Goal: Task Accomplishment & Management: Use online tool/utility

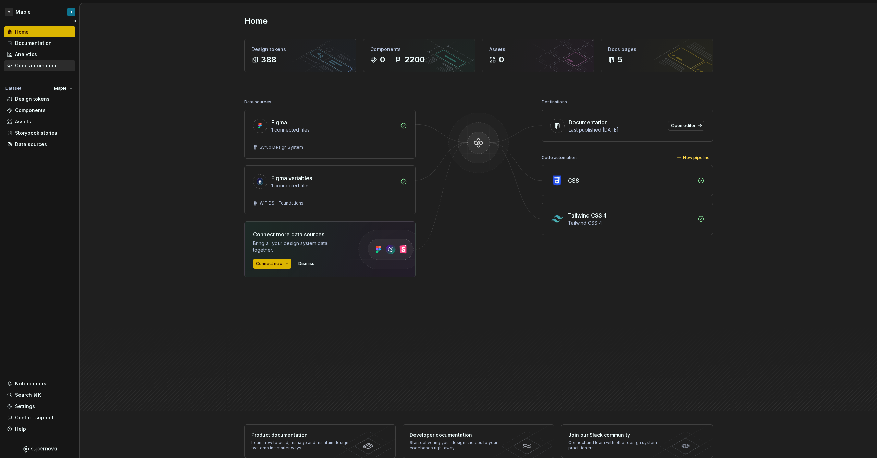
click at [30, 62] on div "Code automation" at bounding box center [35, 65] width 41 height 7
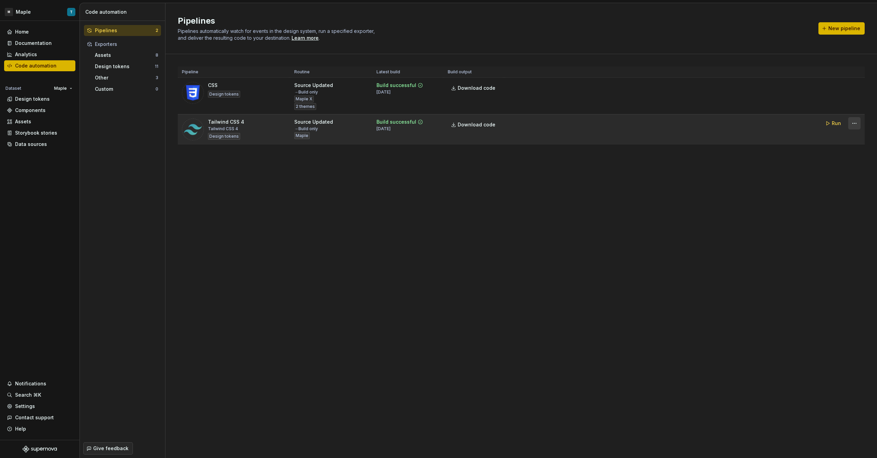
click at [855, 124] on html "M Maple T Home Documentation Analytics Code automation Dataset Maple Design tok…" at bounding box center [438, 229] width 877 height 458
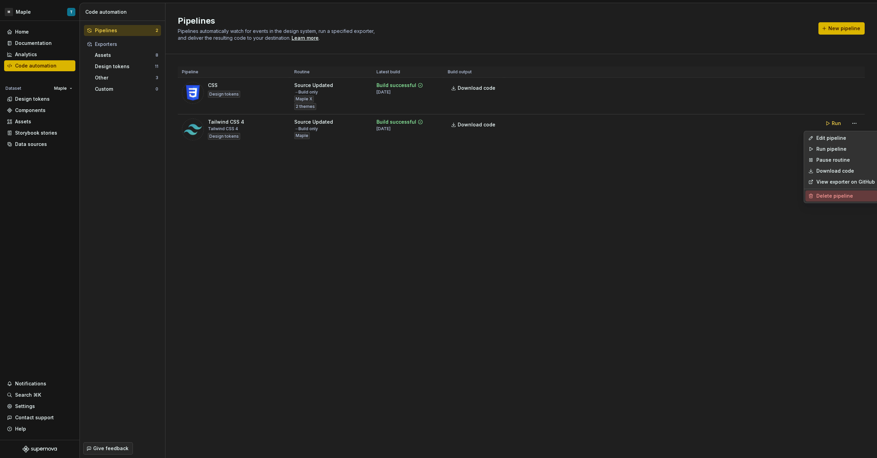
click at [821, 200] on div "Delete pipeline" at bounding box center [842, 196] width 72 height 11
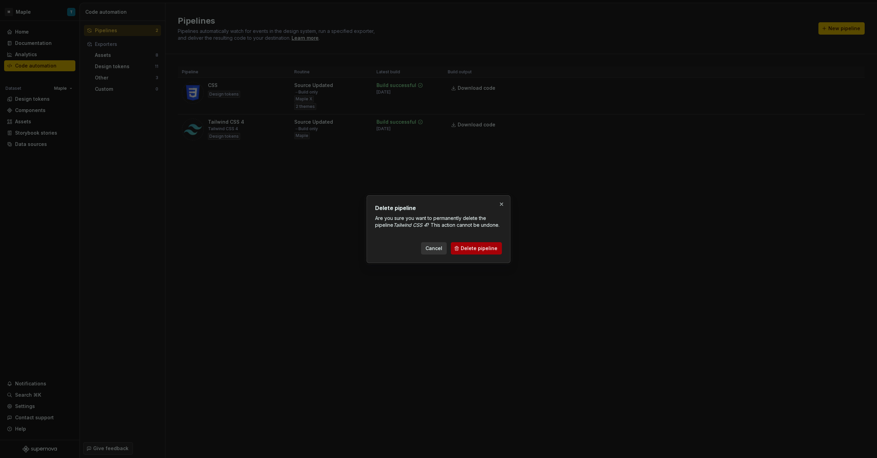
click at [482, 248] on span "Delete pipeline" at bounding box center [479, 248] width 37 height 7
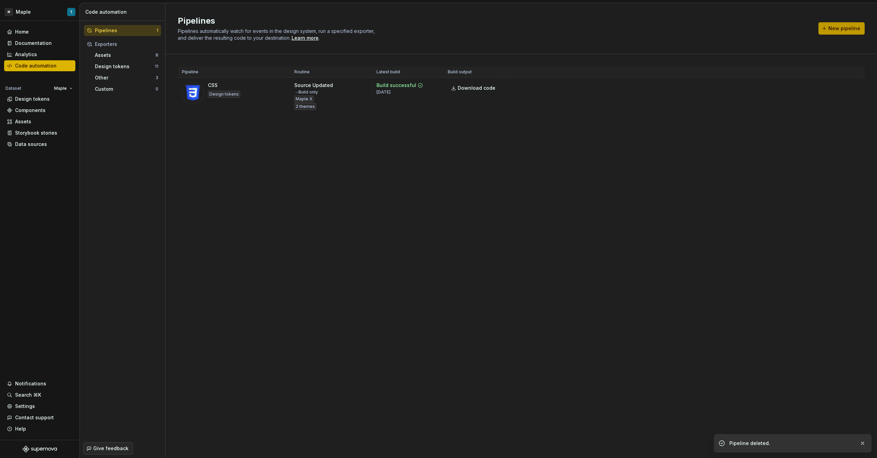
click at [850, 24] on button "New pipeline" at bounding box center [842, 28] width 46 height 12
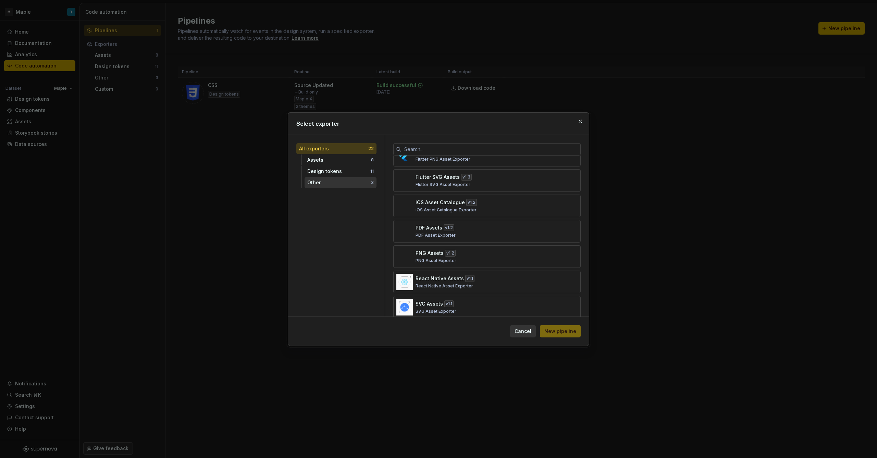
scroll to position [53, 0]
click at [358, 173] on div "Design tokens" at bounding box center [338, 171] width 63 height 7
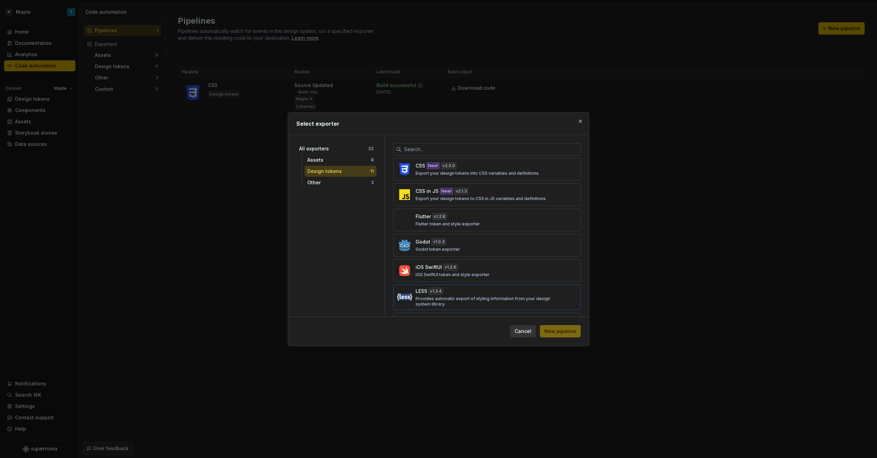
scroll to position [0, 0]
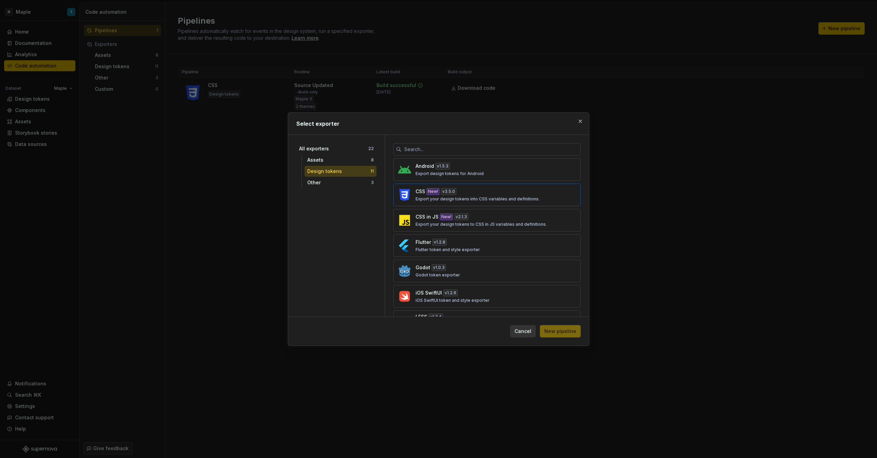
click at [472, 197] on p "Export your design tokens into CSS variables and definitions." at bounding box center [478, 198] width 124 height 5
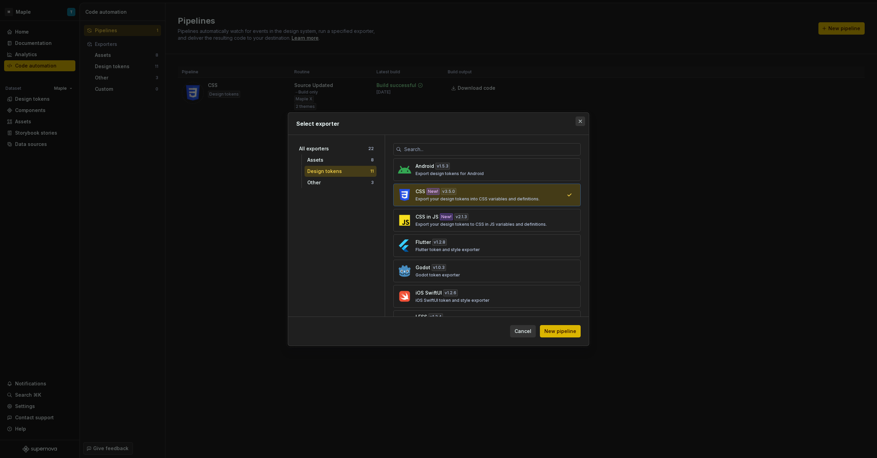
click at [578, 123] on button "button" at bounding box center [581, 122] width 10 height 10
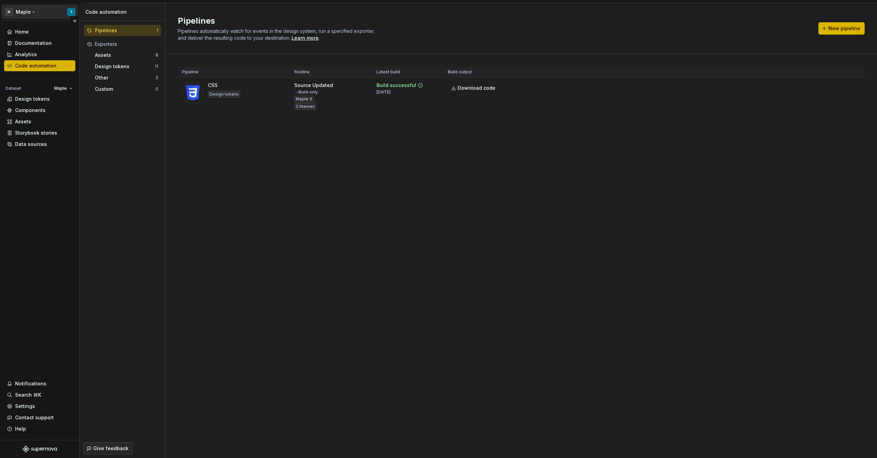
click at [37, 11] on html "M Maple T Home Documentation Analytics Code automation Dataset Maple Design tok…" at bounding box center [438, 229] width 877 height 458
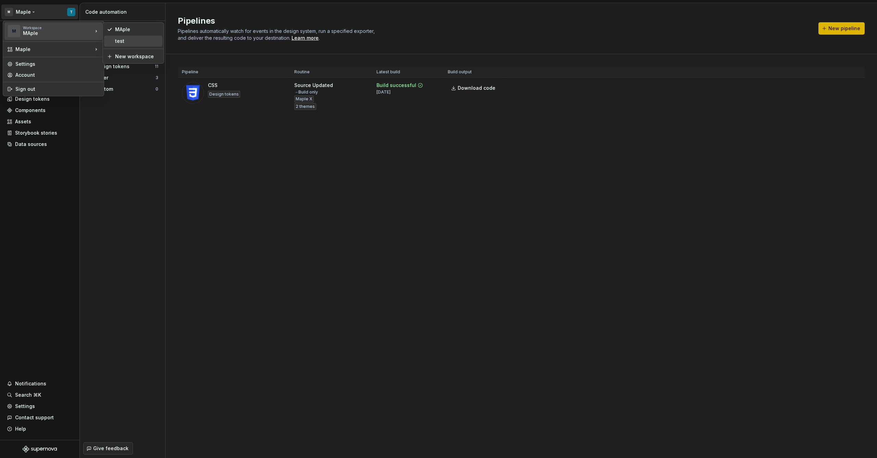
click at [129, 40] on div "test" at bounding box center [137, 41] width 45 height 7
